Goal: Transaction & Acquisition: Book appointment/travel/reservation

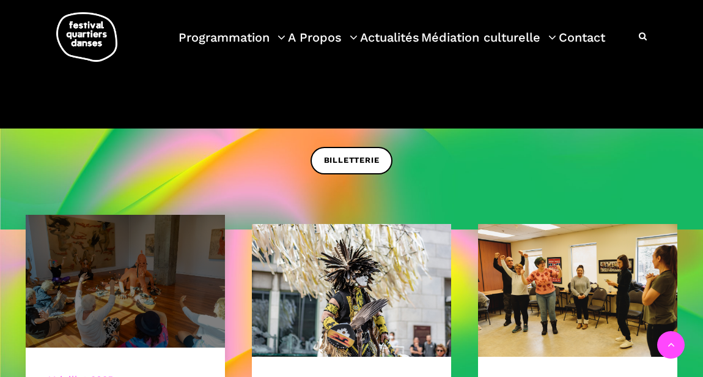
scroll to position [240, 0]
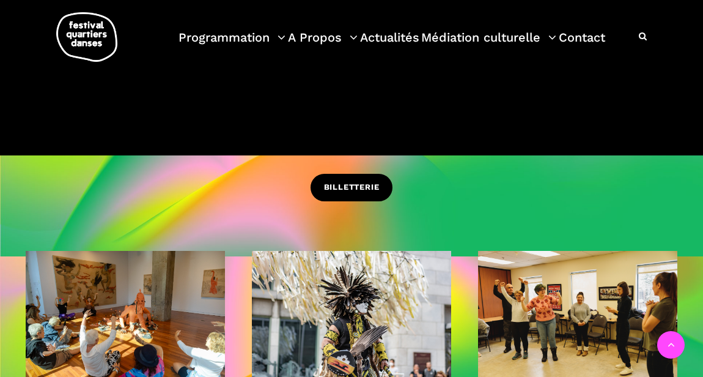
click at [344, 186] on span "BILLETTERIE" at bounding box center [352, 187] width 56 height 13
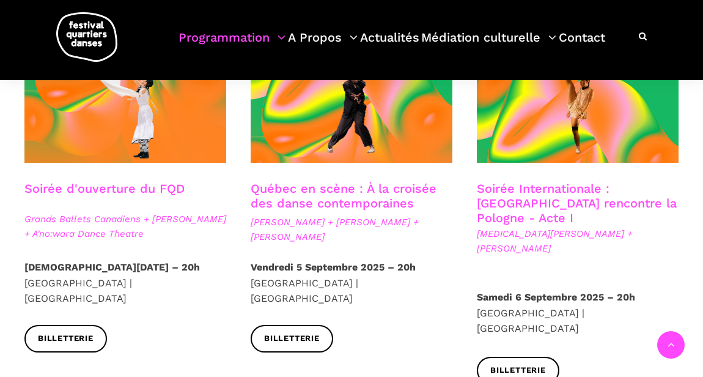
scroll to position [421, 0]
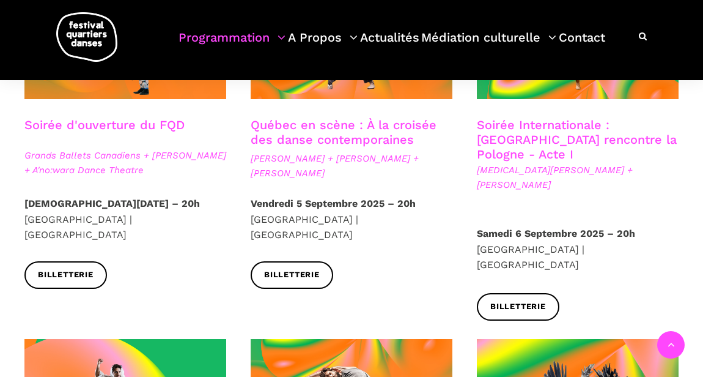
click at [366, 130] on link "Québec en scène : À la croisée des danse contemporaines" at bounding box center [344, 131] width 186 height 29
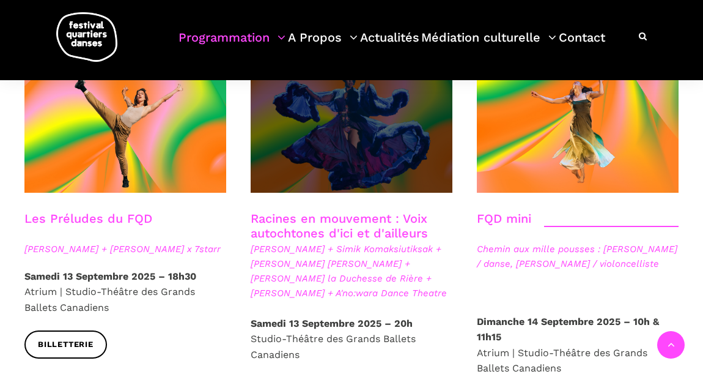
scroll to position [1764, 0]
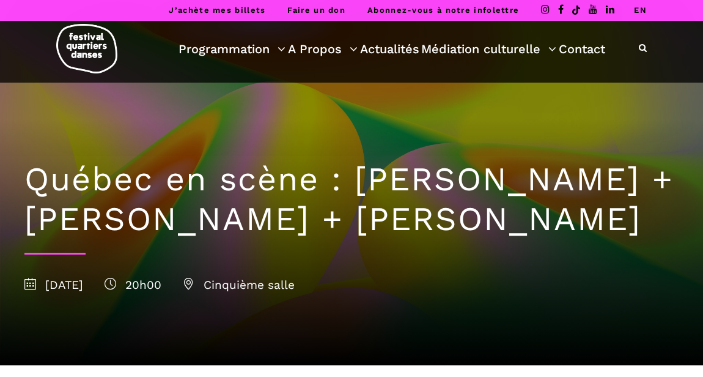
scroll to position [338, 0]
